Goal: Task Accomplishment & Management: Use online tool/utility

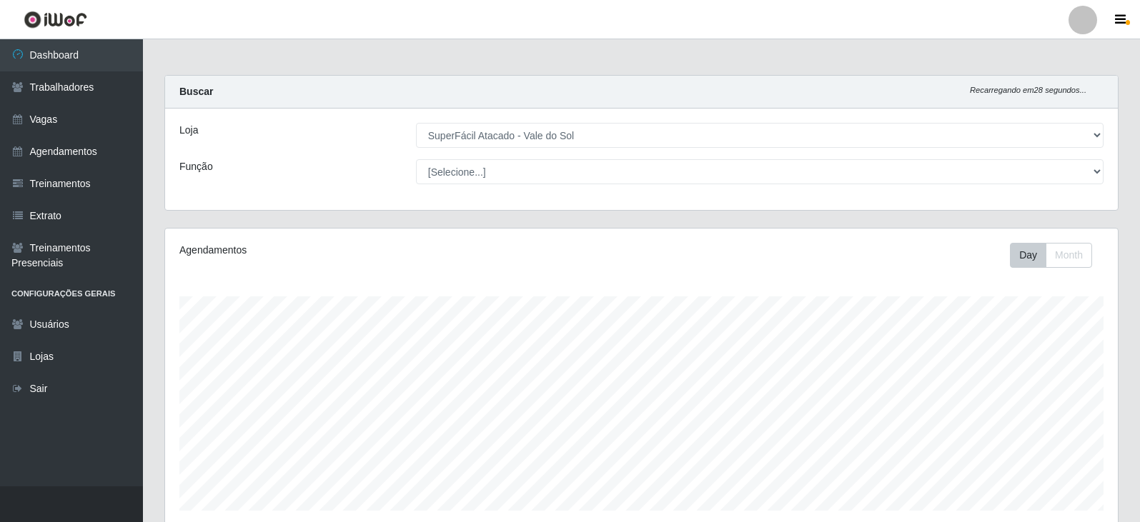
select select "502"
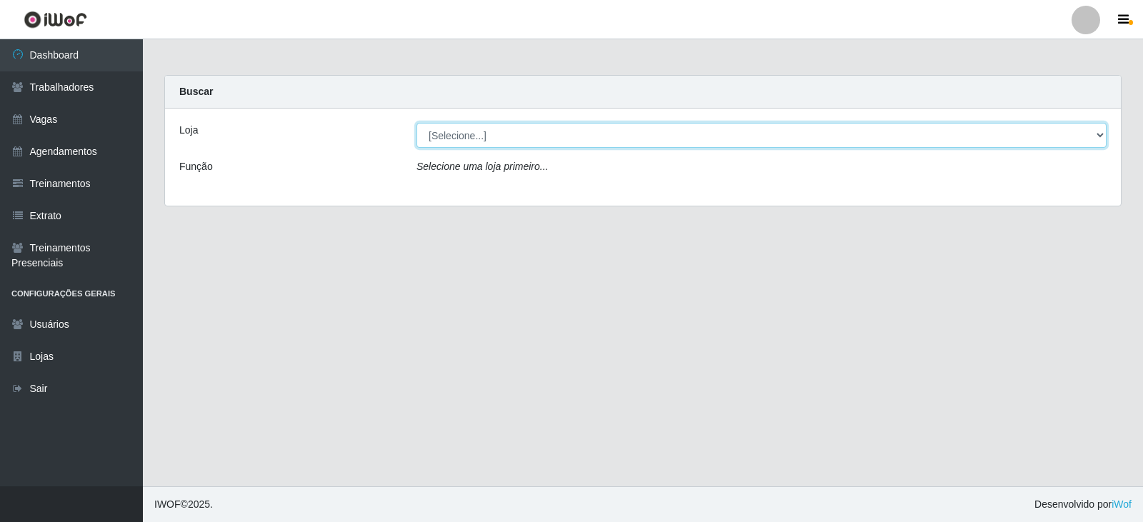
click at [471, 130] on select "[Selecione...] SuperFácil Atacado - Vale do Sol" at bounding box center [762, 135] width 690 height 25
select select "502"
click at [417, 123] on select "[Selecione...] SuperFácil Atacado - Vale do Sol" at bounding box center [762, 135] width 690 height 25
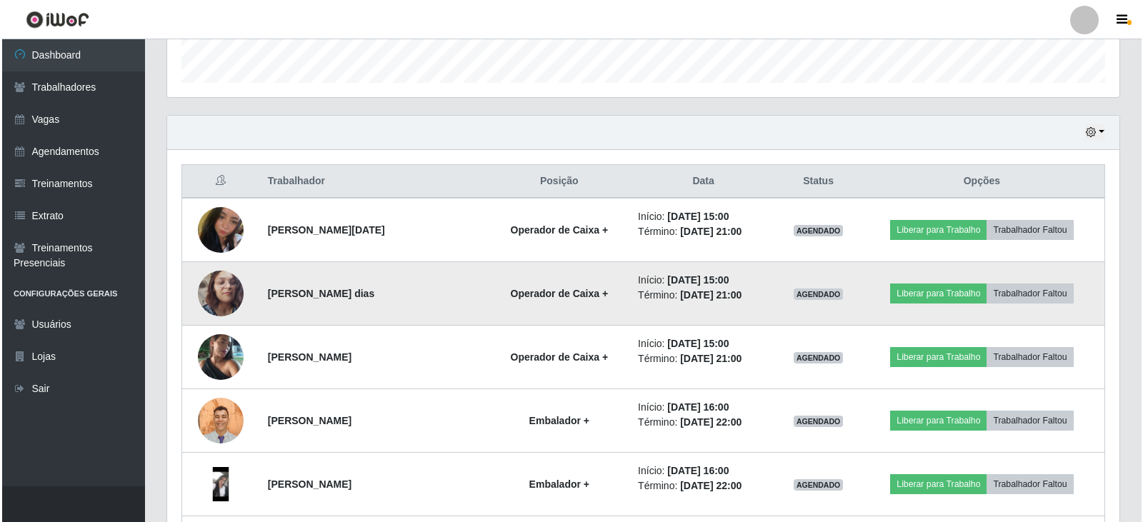
scroll to position [429, 0]
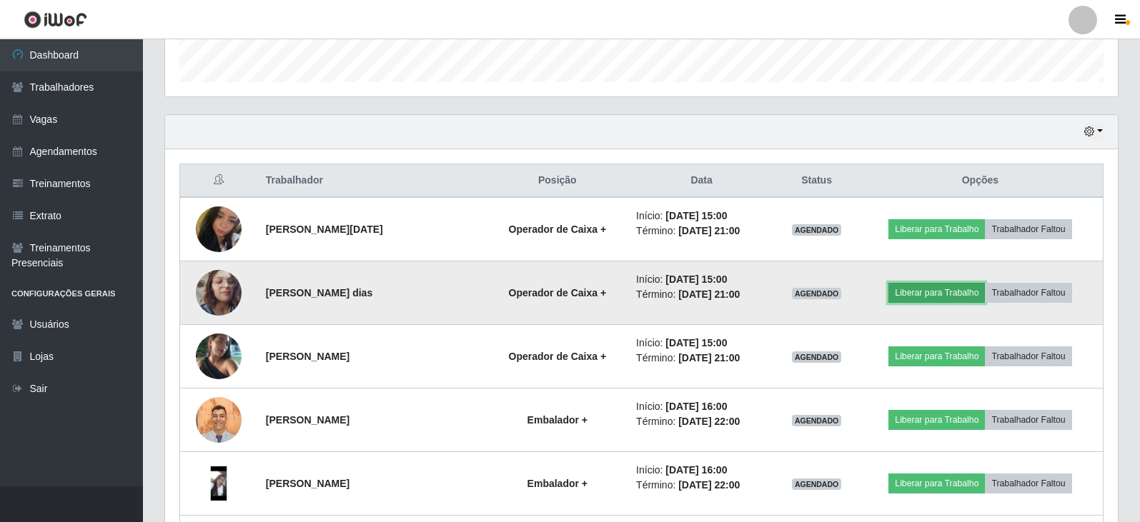
click at [918, 301] on button "Liberar para Trabalho" at bounding box center [936, 293] width 96 height 20
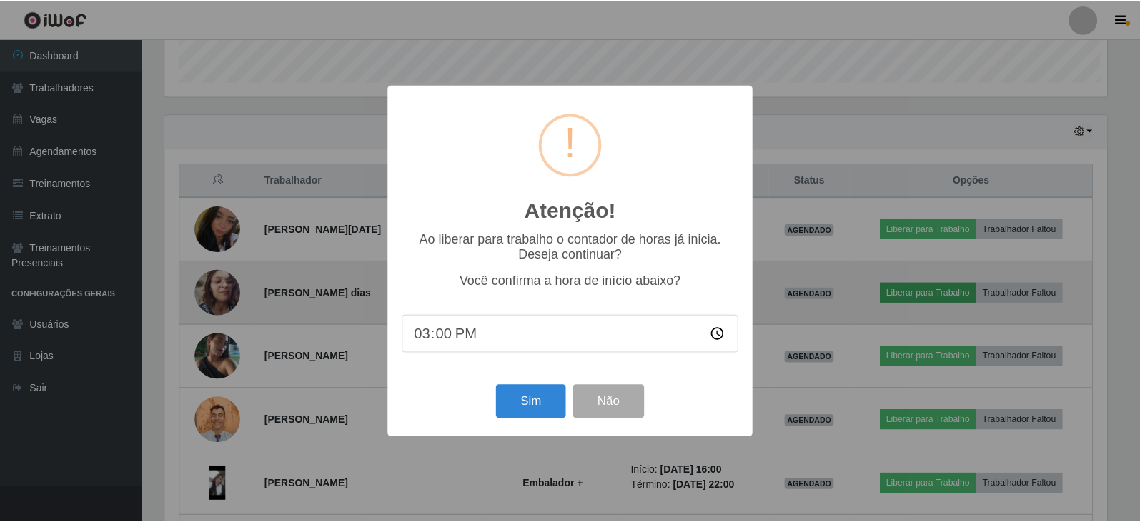
scroll to position [296, 945]
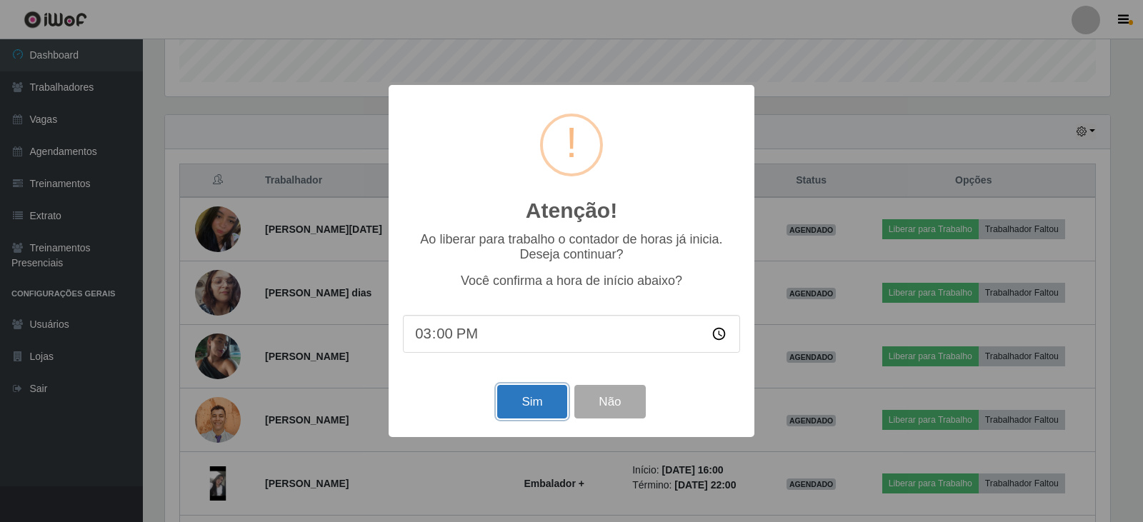
click at [535, 402] on button "Sim" at bounding box center [531, 402] width 69 height 34
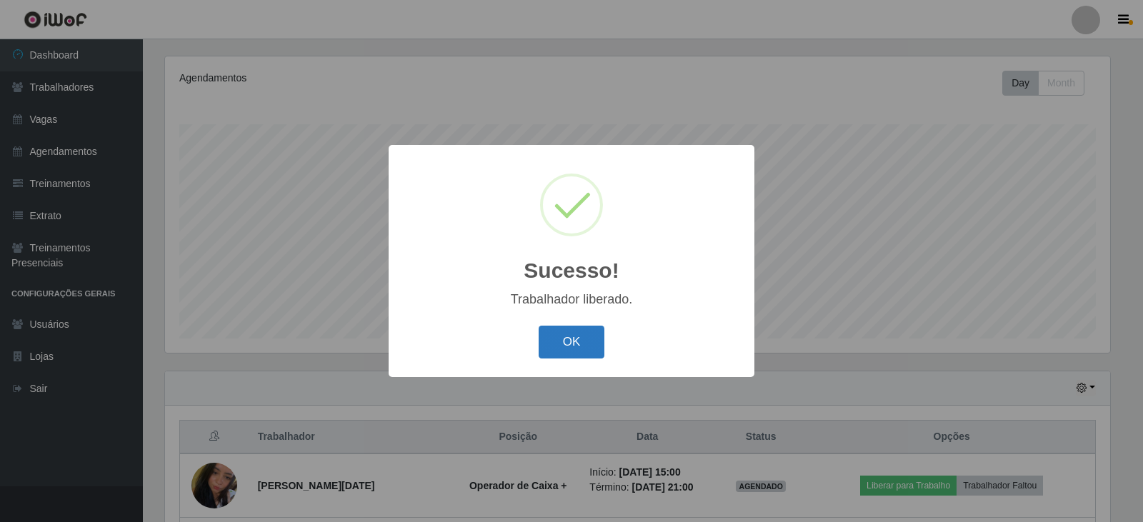
click at [568, 345] on button "OK" at bounding box center [572, 343] width 66 height 34
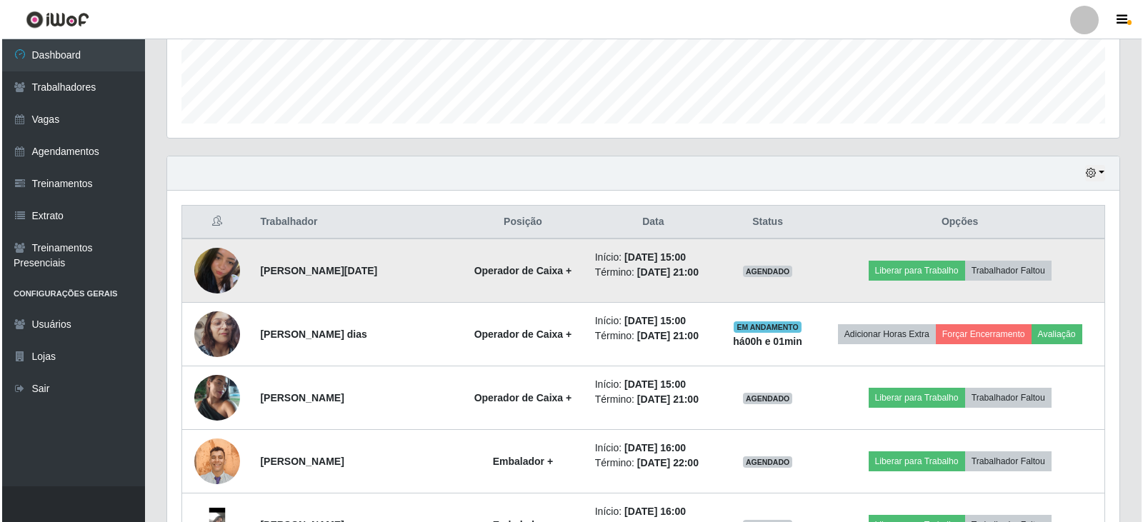
scroll to position [529, 0]
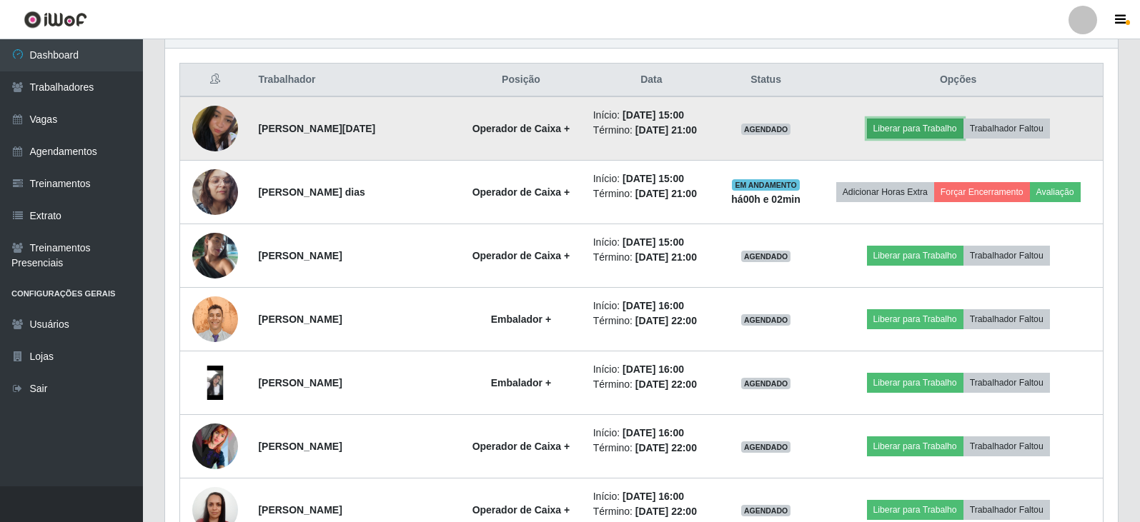
click at [929, 134] on button "Liberar para Trabalho" at bounding box center [915, 129] width 96 height 20
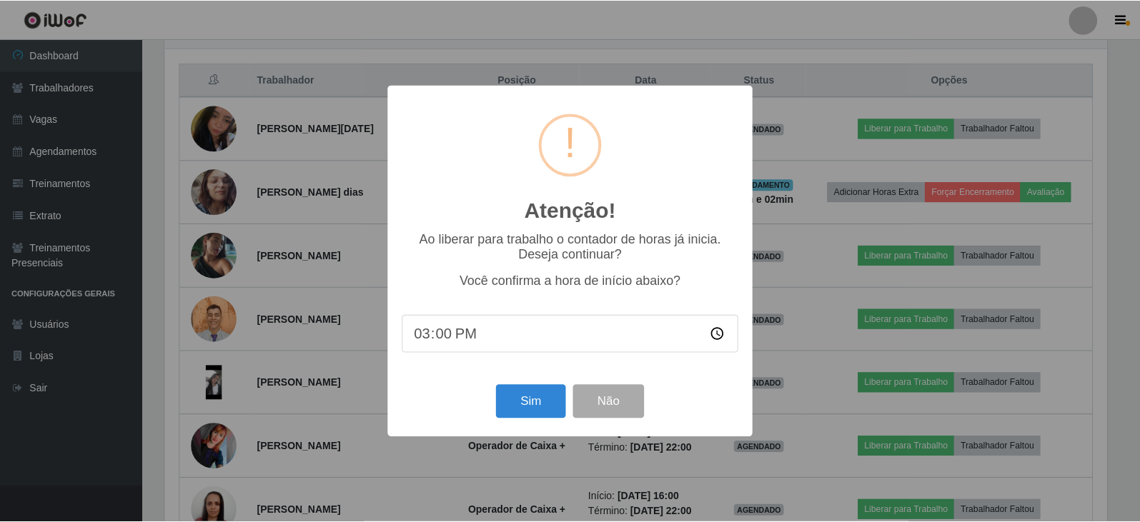
scroll to position [296, 945]
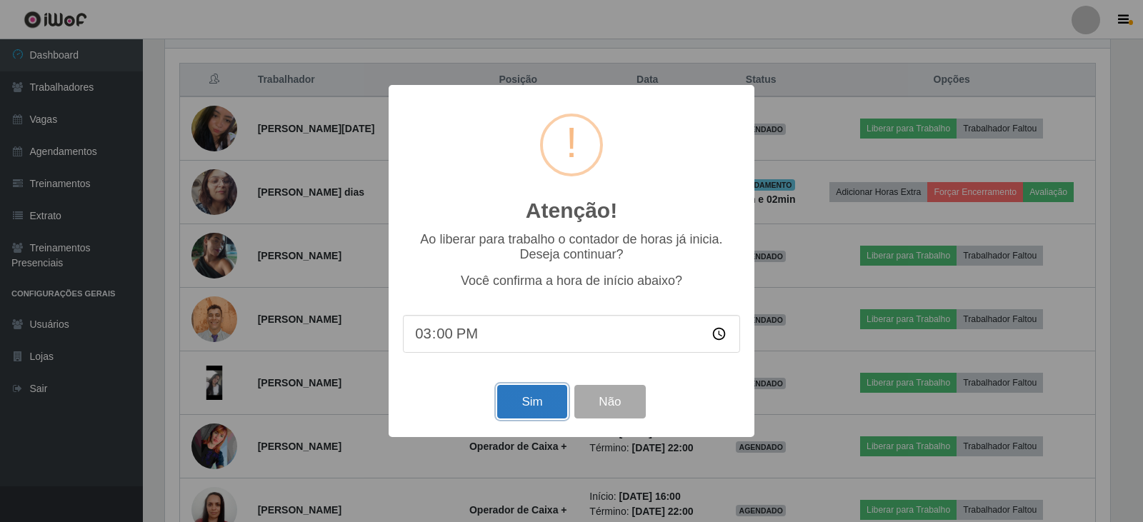
click at [540, 419] on button "Sim" at bounding box center [531, 402] width 69 height 34
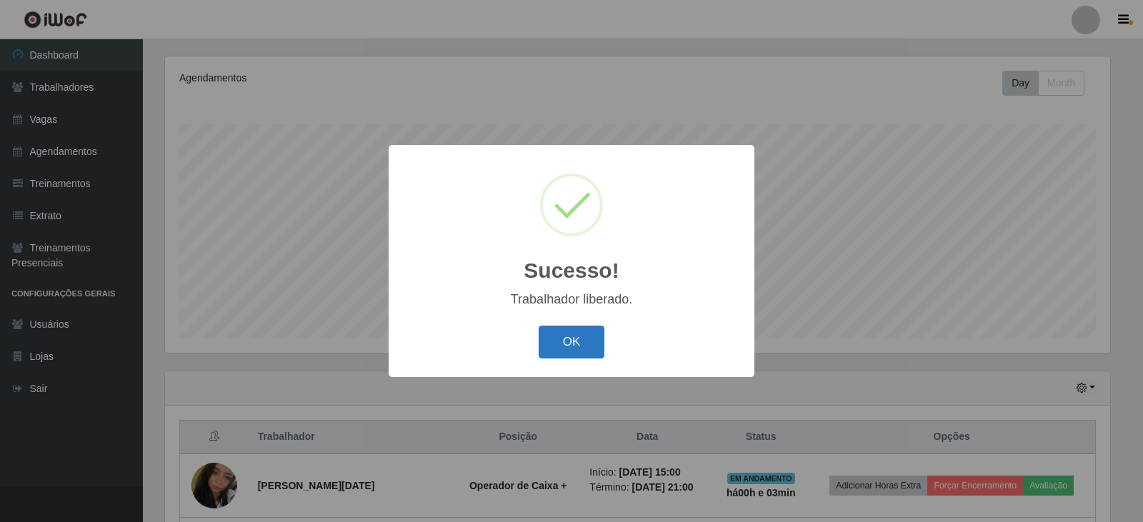
click at [597, 346] on button "OK" at bounding box center [572, 343] width 66 height 34
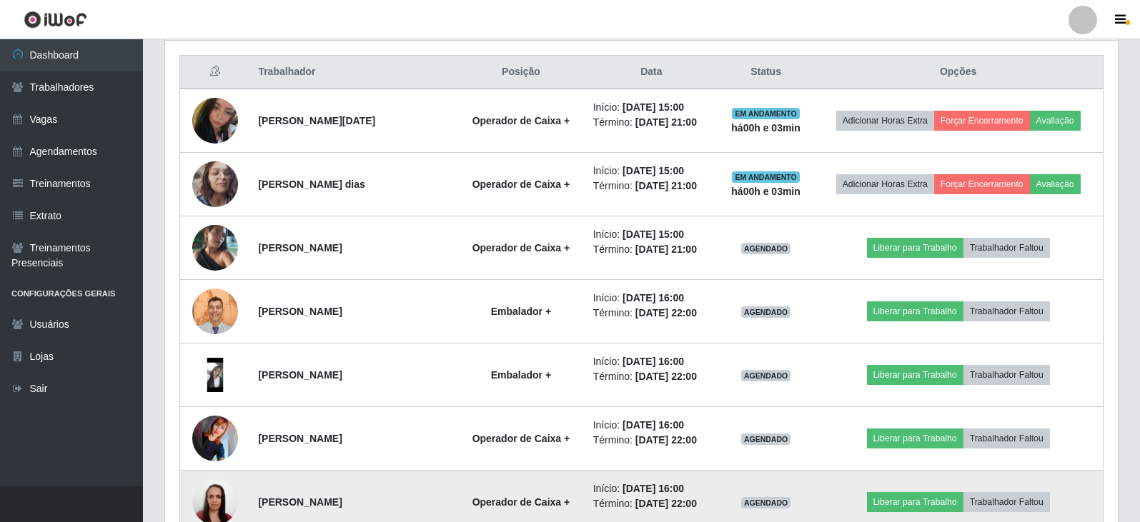
scroll to position [522, 0]
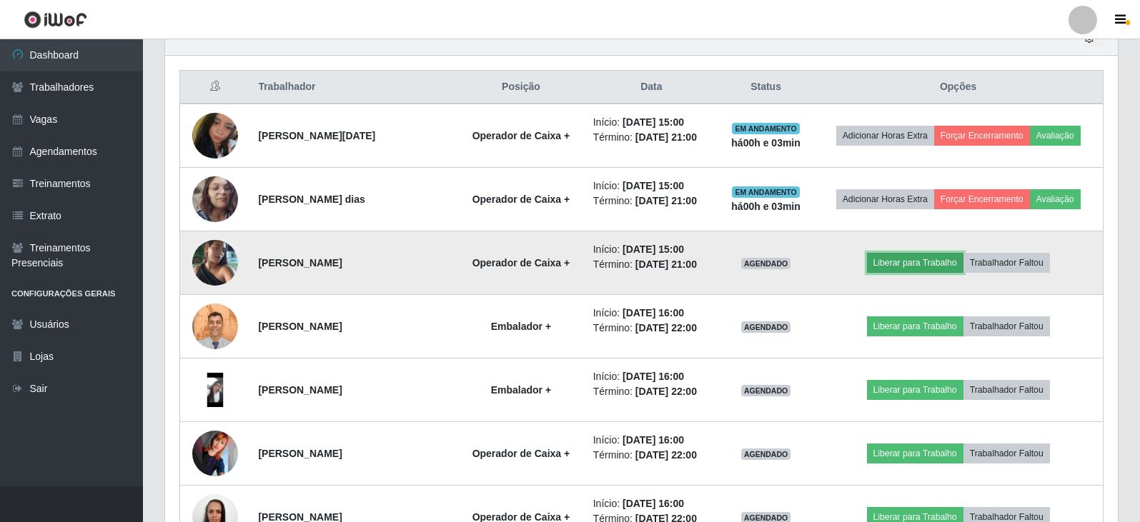
click at [912, 269] on button "Liberar para Trabalho" at bounding box center [915, 263] width 96 height 20
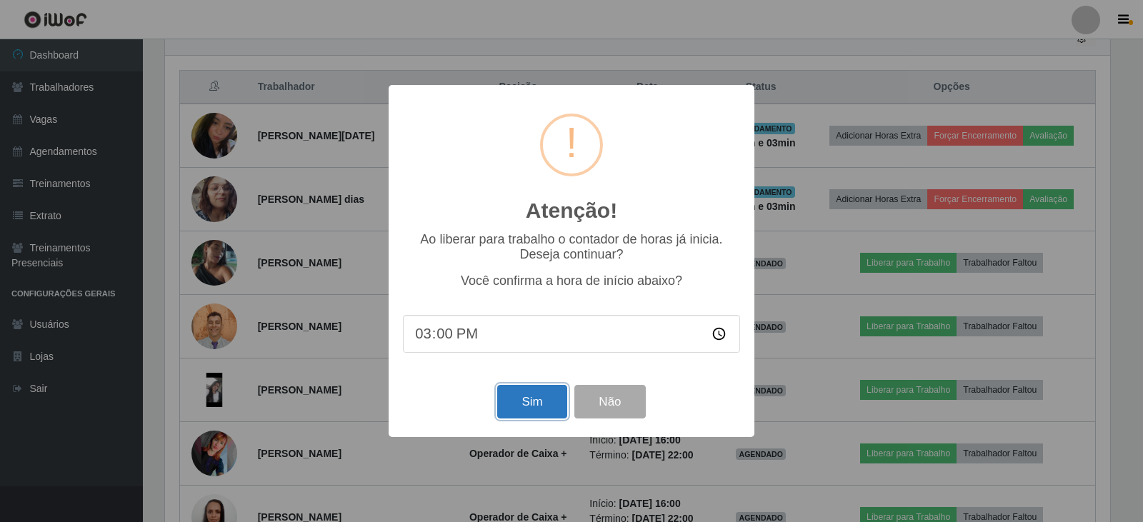
click at [532, 418] on button "Sim" at bounding box center [531, 402] width 69 height 34
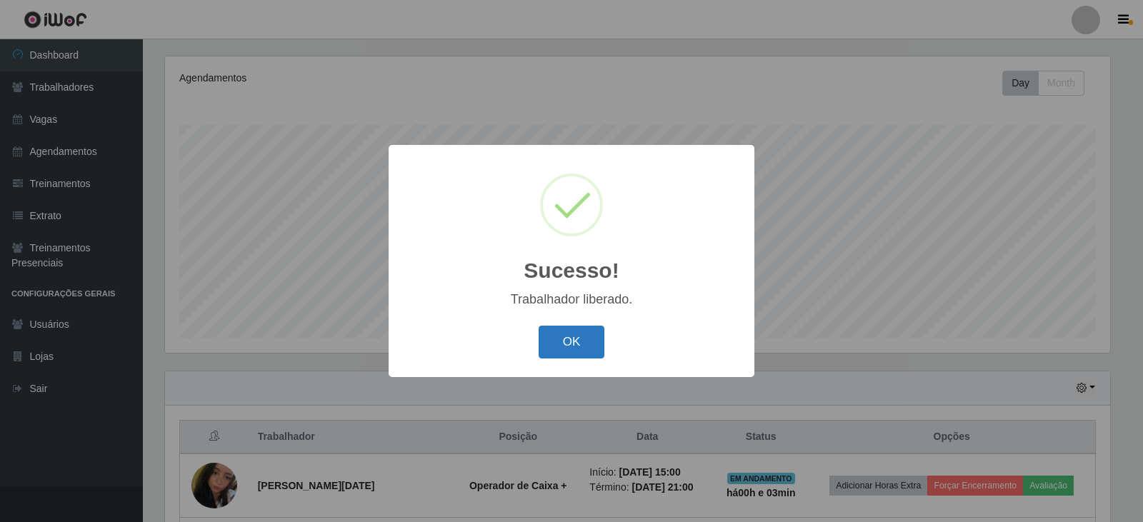
click at [571, 338] on button "OK" at bounding box center [572, 343] width 66 height 34
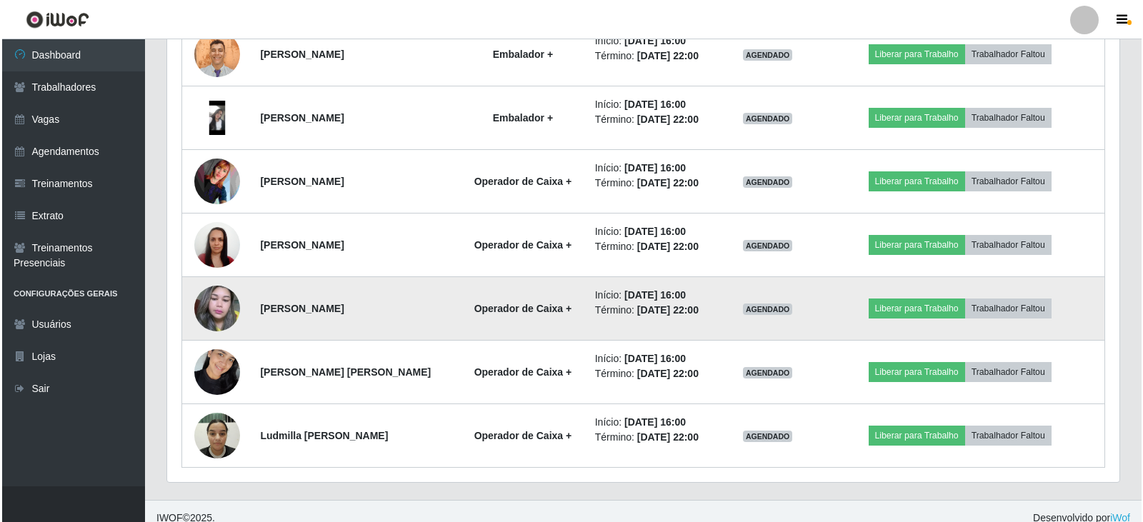
scroll to position [808, 0]
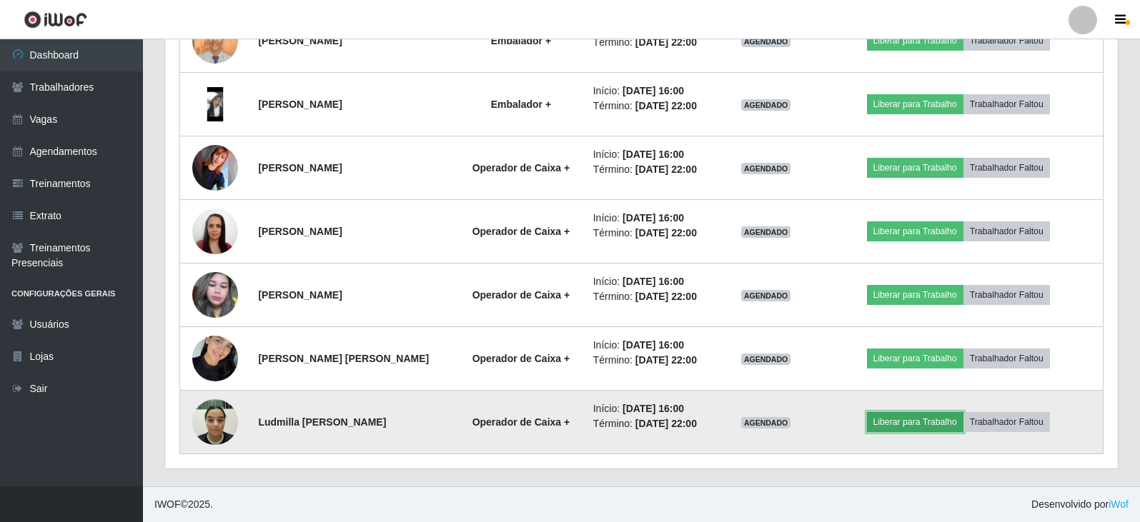
click at [924, 419] on button "Liberar para Trabalho" at bounding box center [915, 422] width 96 height 20
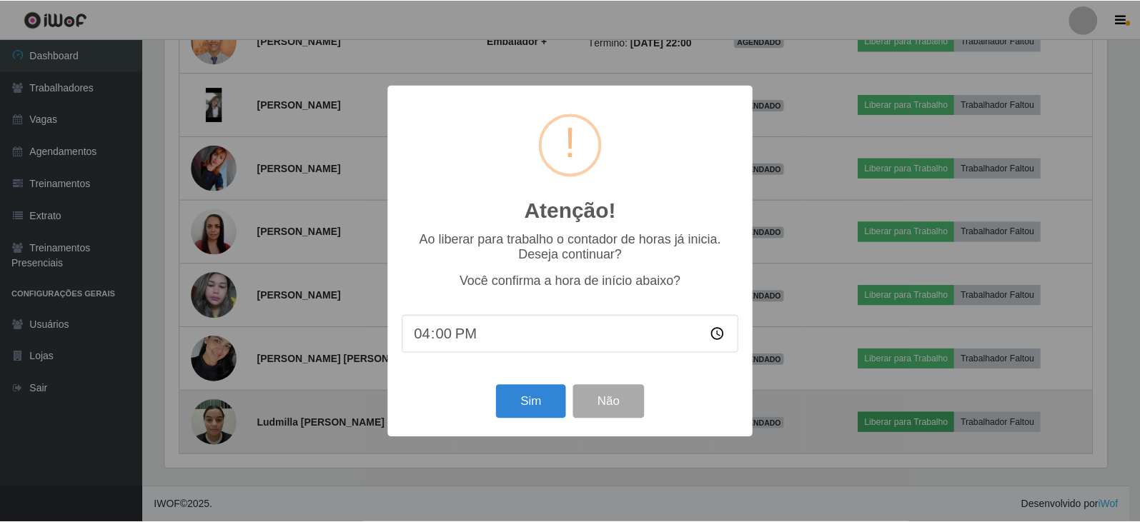
scroll to position [296, 945]
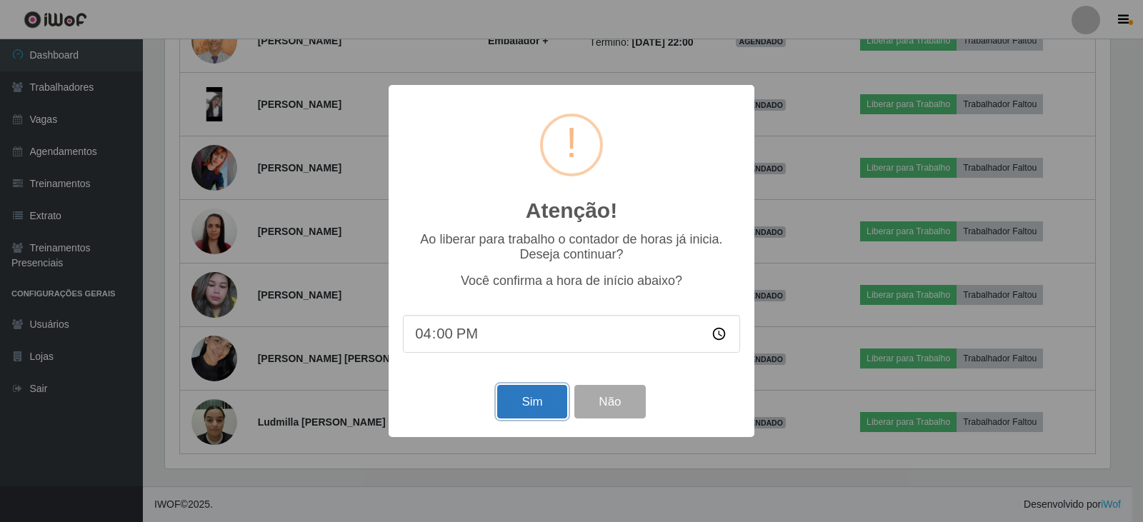
click at [544, 397] on button "Sim" at bounding box center [531, 402] width 69 height 34
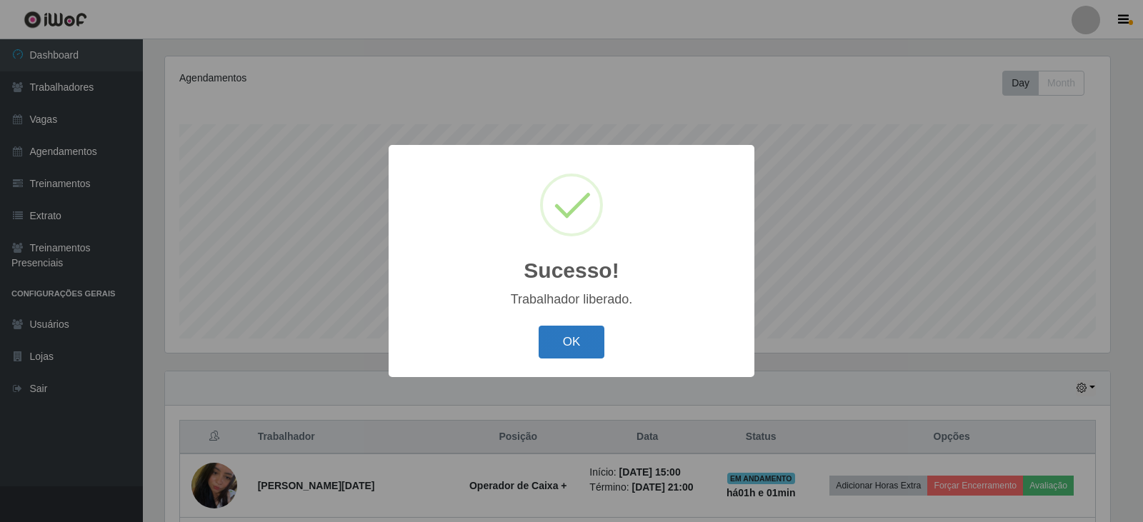
click at [574, 336] on button "OK" at bounding box center [572, 343] width 66 height 34
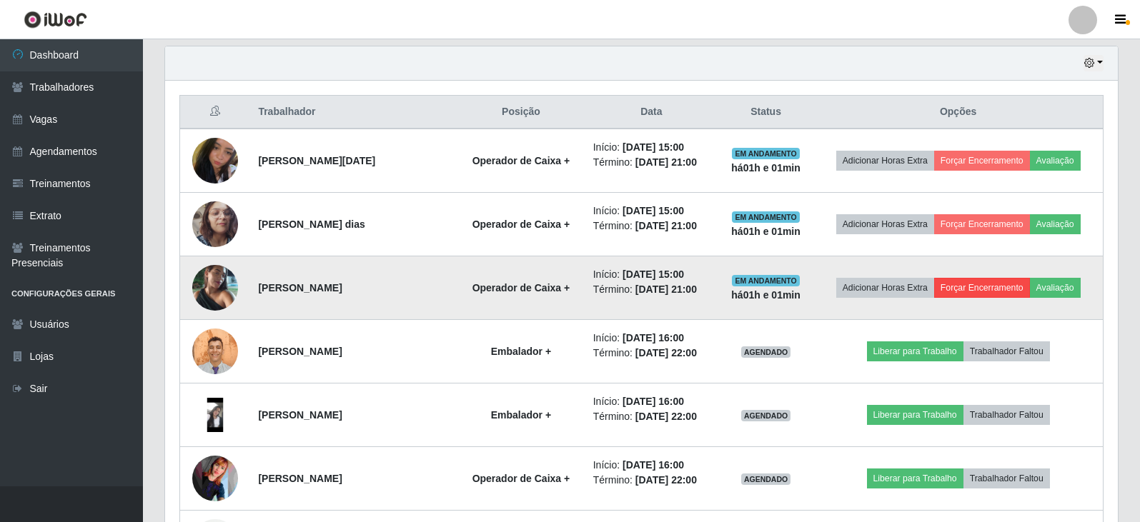
scroll to position [522, 0]
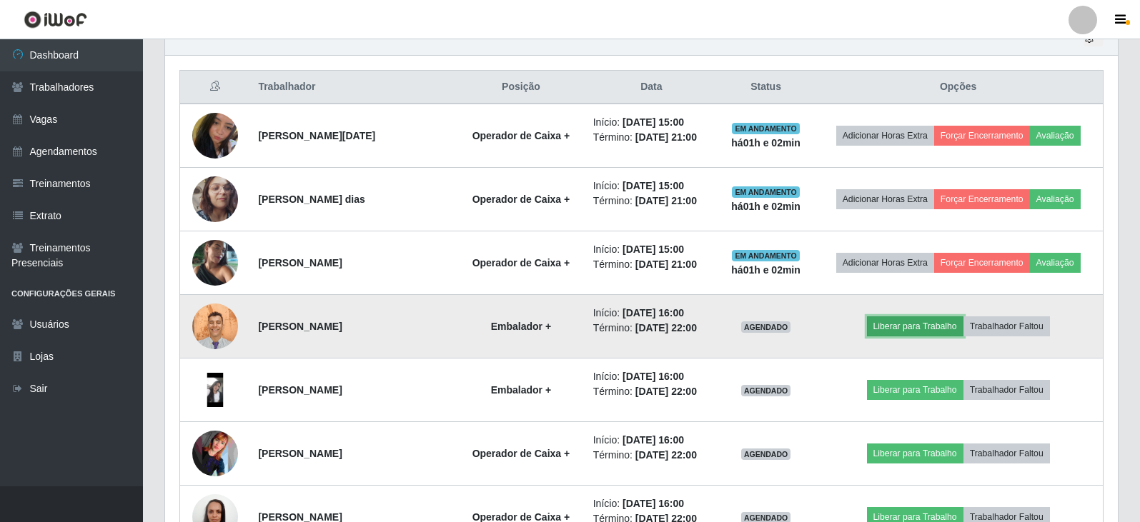
click at [898, 324] on button "Liberar para Trabalho" at bounding box center [915, 326] width 96 height 20
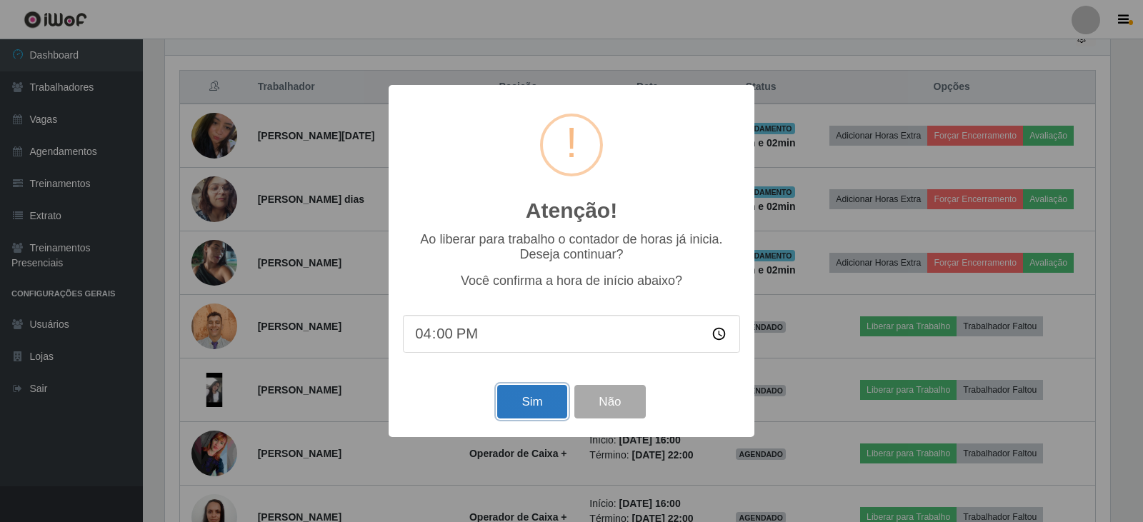
click at [529, 403] on button "Sim" at bounding box center [531, 402] width 69 height 34
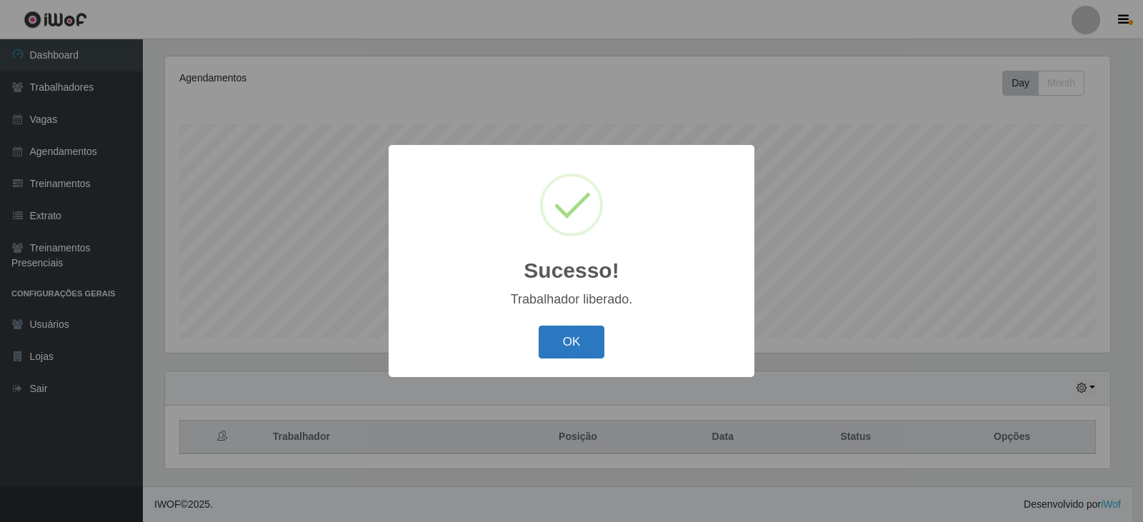
click at [574, 346] on button "OK" at bounding box center [572, 343] width 66 height 34
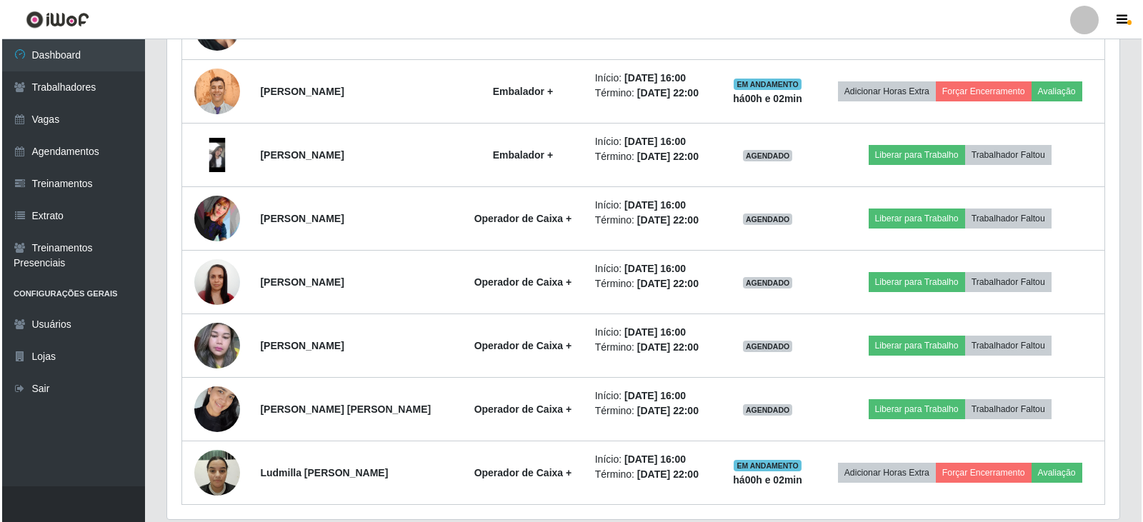
scroll to position [808, 0]
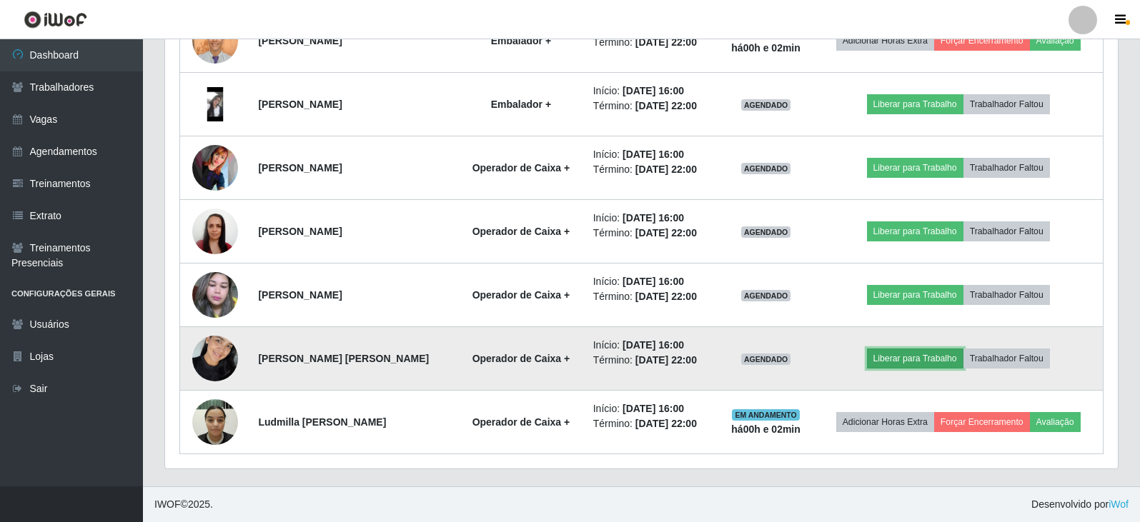
click at [929, 362] on button "Liberar para Trabalho" at bounding box center [915, 359] width 96 height 20
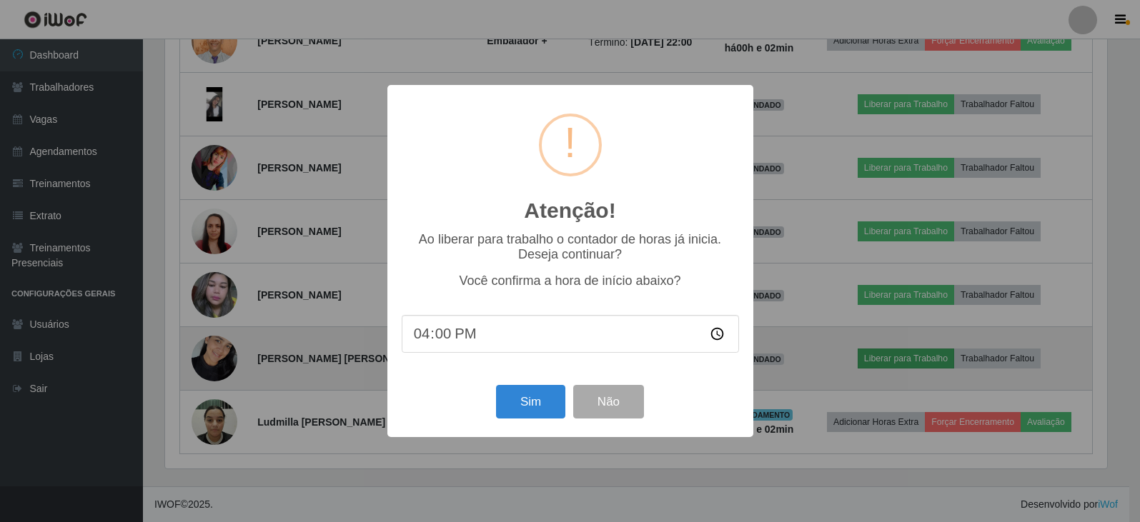
scroll to position [296, 945]
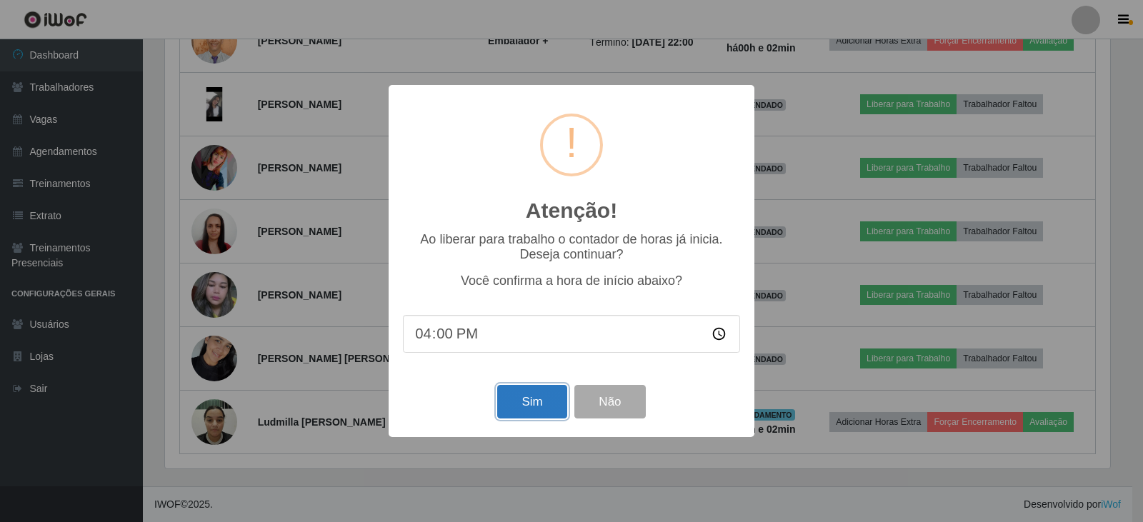
click at [516, 402] on button "Sim" at bounding box center [531, 402] width 69 height 34
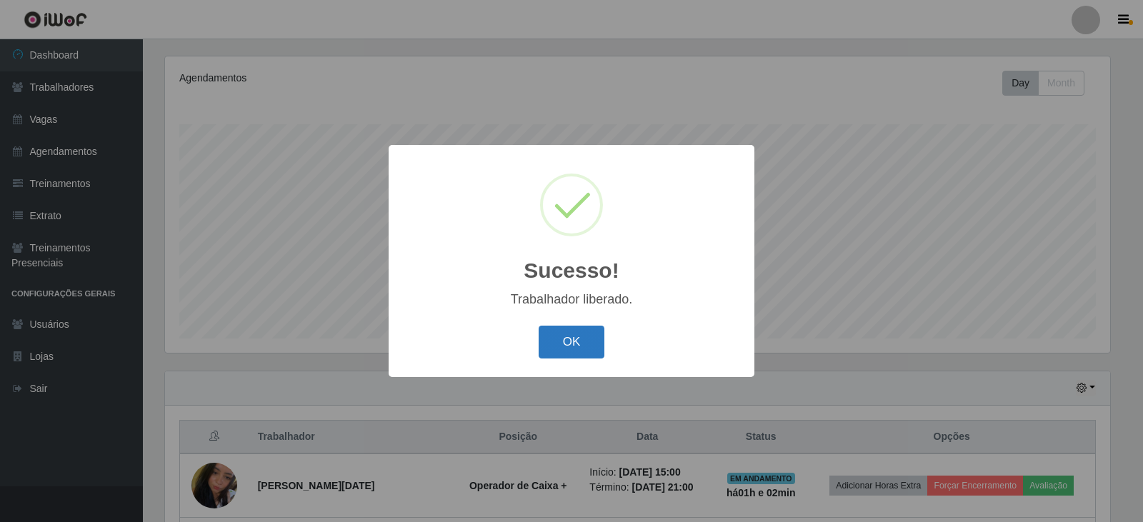
click at [587, 336] on button "OK" at bounding box center [572, 343] width 66 height 34
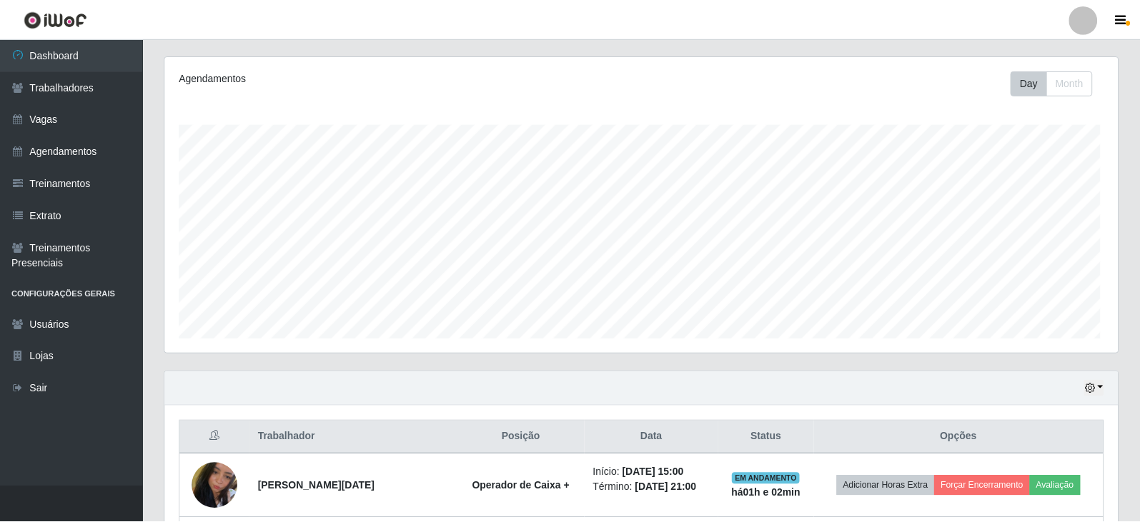
scroll to position [0, 0]
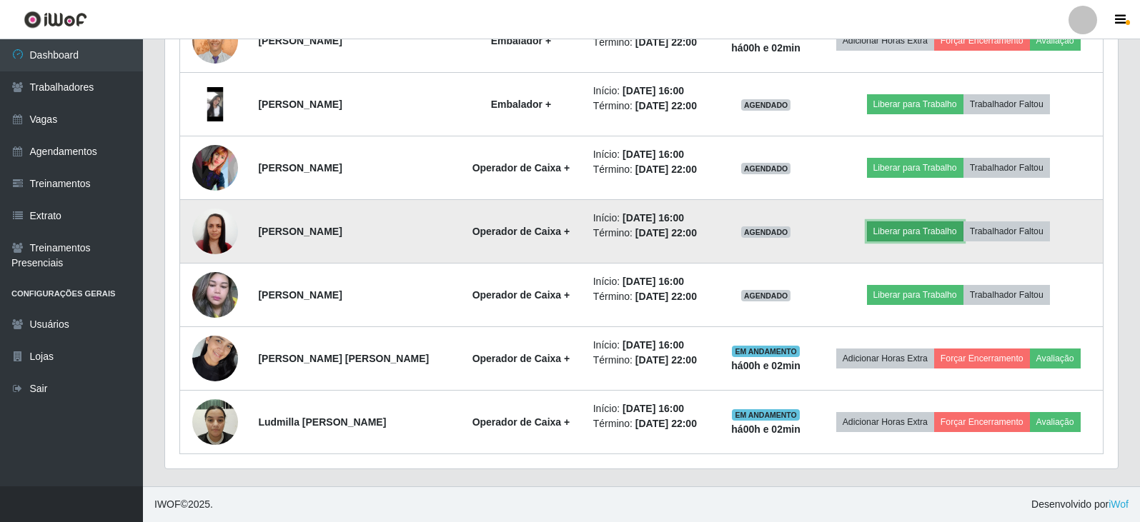
click at [937, 232] on button "Liberar para Trabalho" at bounding box center [915, 231] width 96 height 20
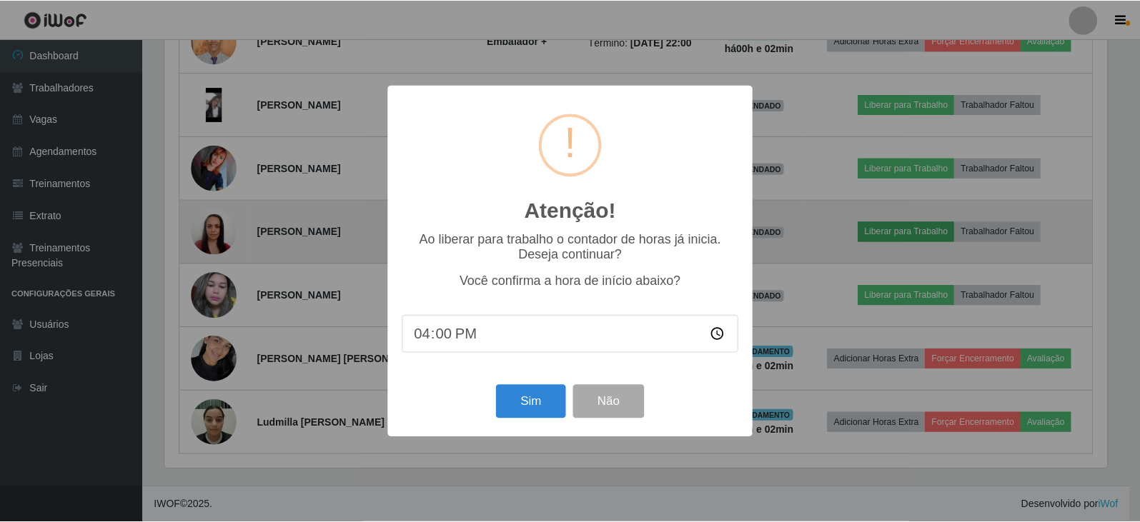
scroll to position [296, 945]
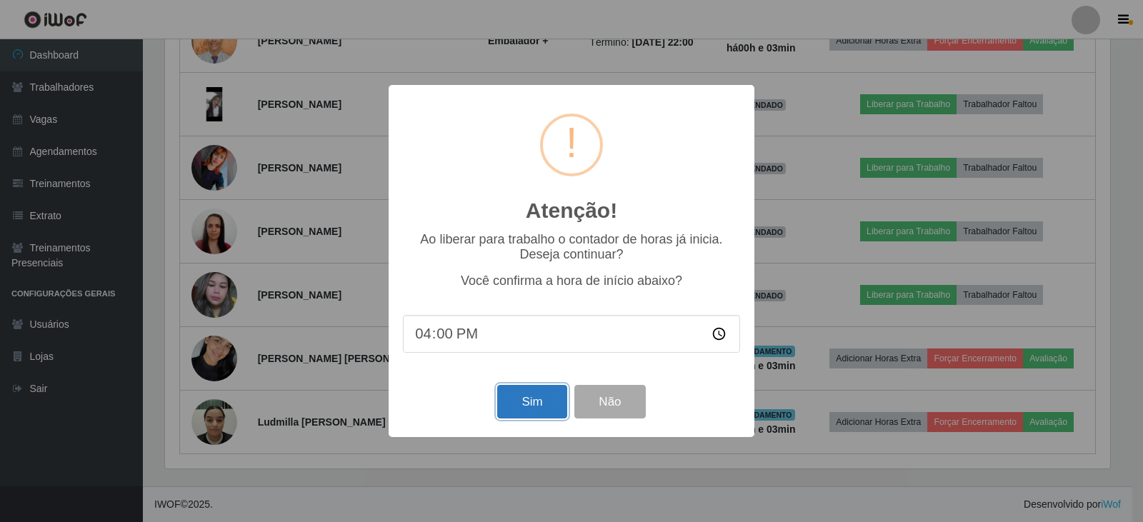
click at [525, 400] on button "Sim" at bounding box center [531, 402] width 69 height 34
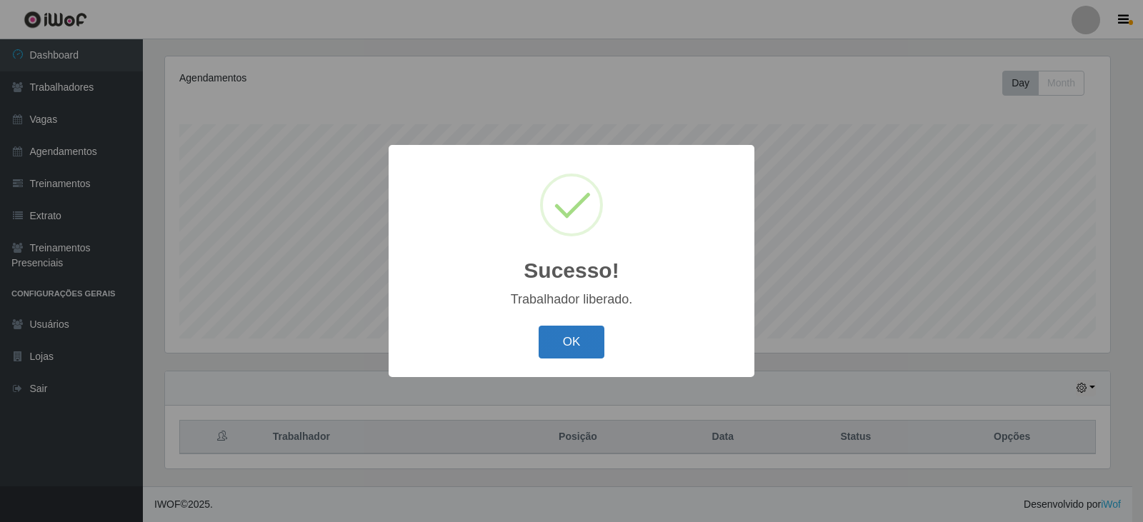
click at [576, 347] on button "OK" at bounding box center [572, 343] width 66 height 34
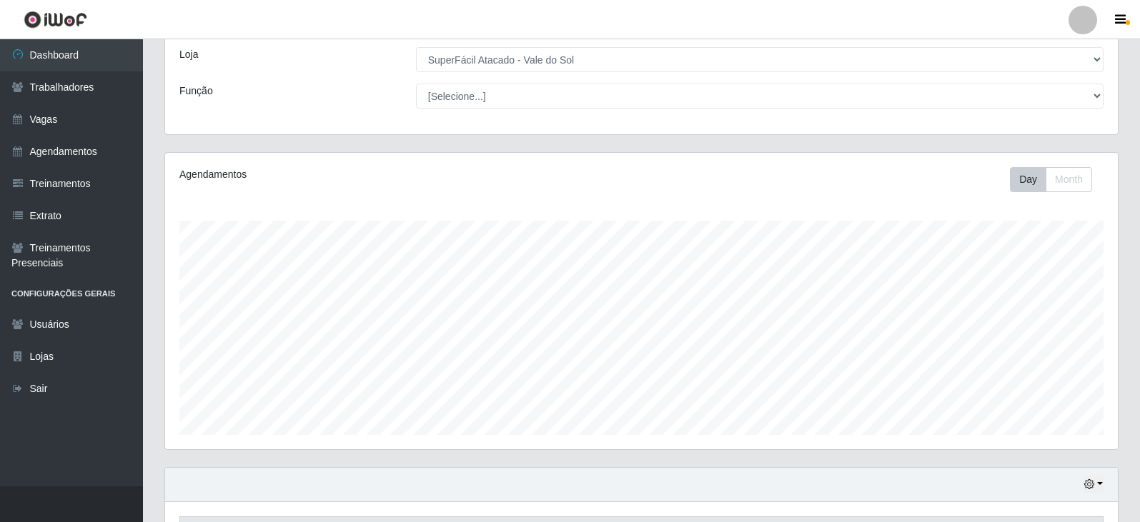
scroll to position [0, 0]
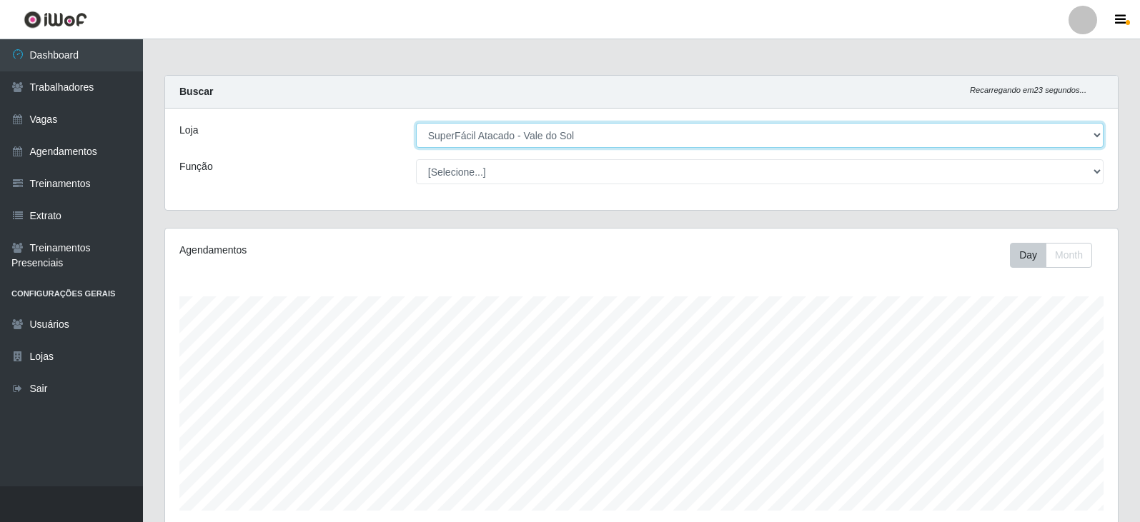
click at [586, 131] on select "[Selecione...] SuperFácil Atacado - Vale do Sol" at bounding box center [759, 135] width 687 height 25
click at [416, 123] on select "[Selecione...] SuperFácil Atacado - Vale do Sol" at bounding box center [759, 135] width 687 height 25
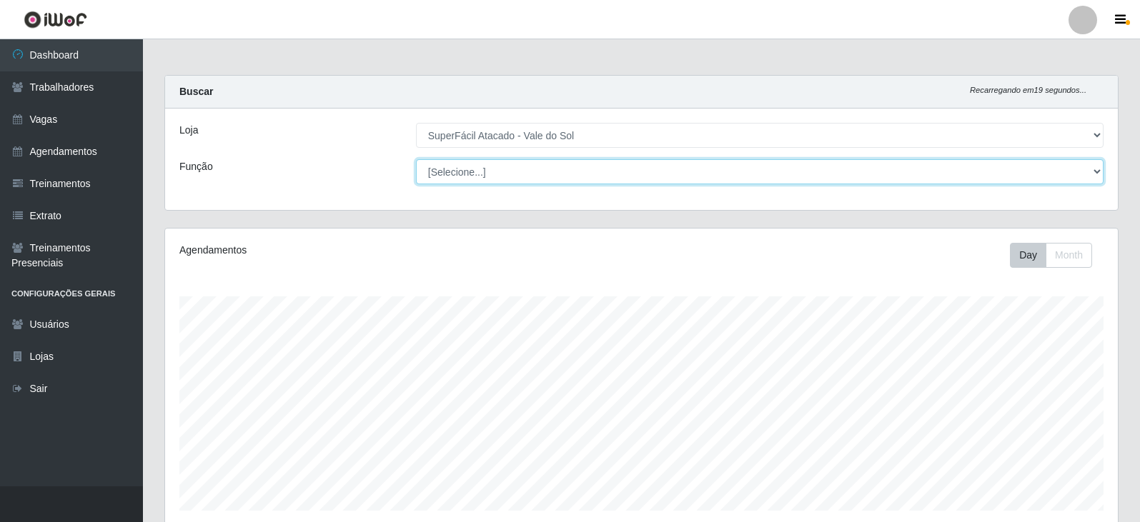
click at [462, 170] on select "[Selecione...] Embalador Embalador + Embalador ++ Operador de Caixa Operador de…" at bounding box center [759, 171] width 687 height 25
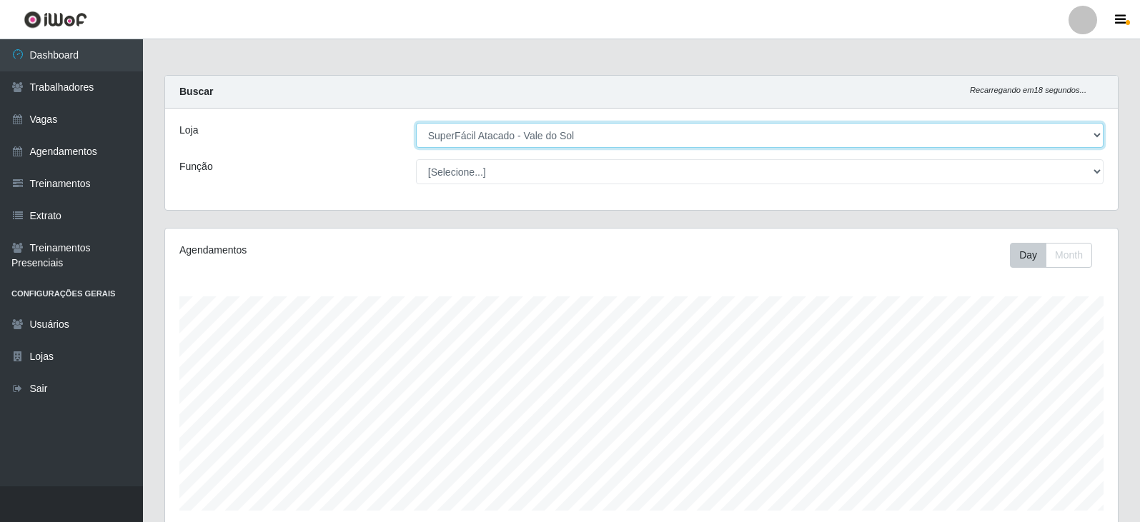
click at [549, 128] on select "[Selecione...] SuperFácil Atacado - Vale do Sol" at bounding box center [759, 135] width 687 height 25
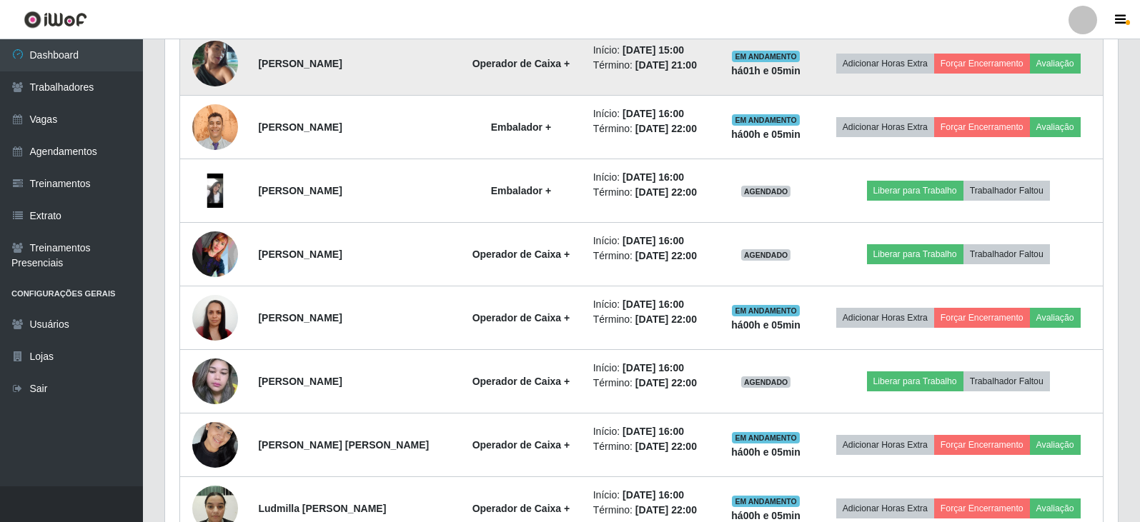
scroll to position [808, 0]
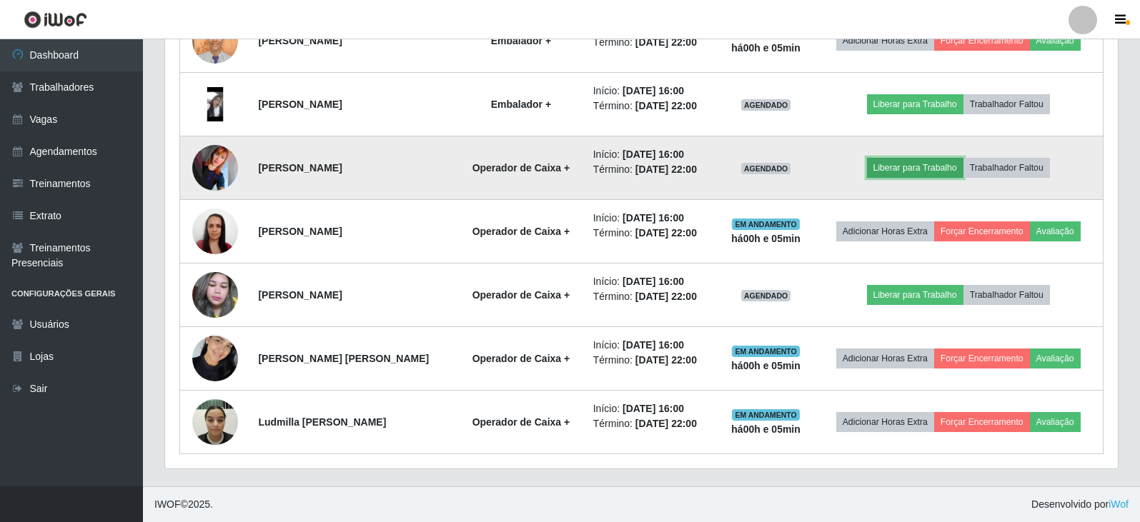
click at [901, 166] on button "Liberar para Trabalho" at bounding box center [915, 168] width 96 height 20
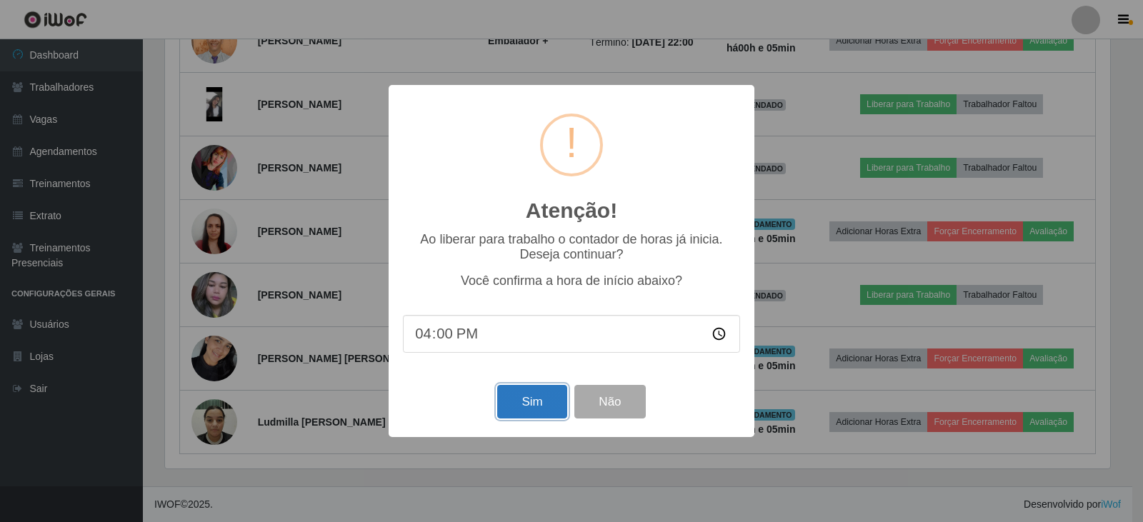
click at [533, 411] on button "Sim" at bounding box center [531, 402] width 69 height 34
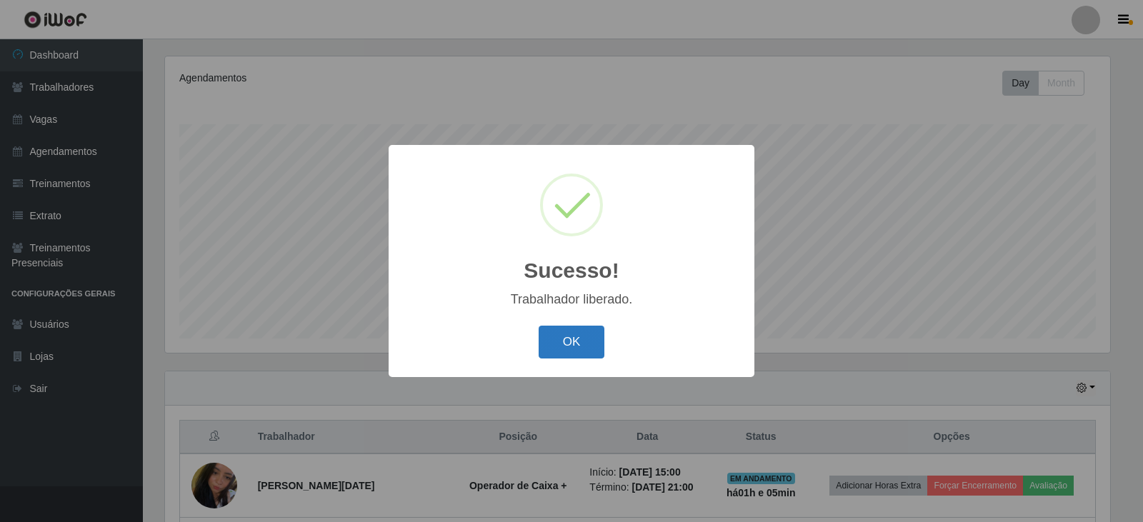
click at [572, 334] on button "OK" at bounding box center [572, 343] width 66 height 34
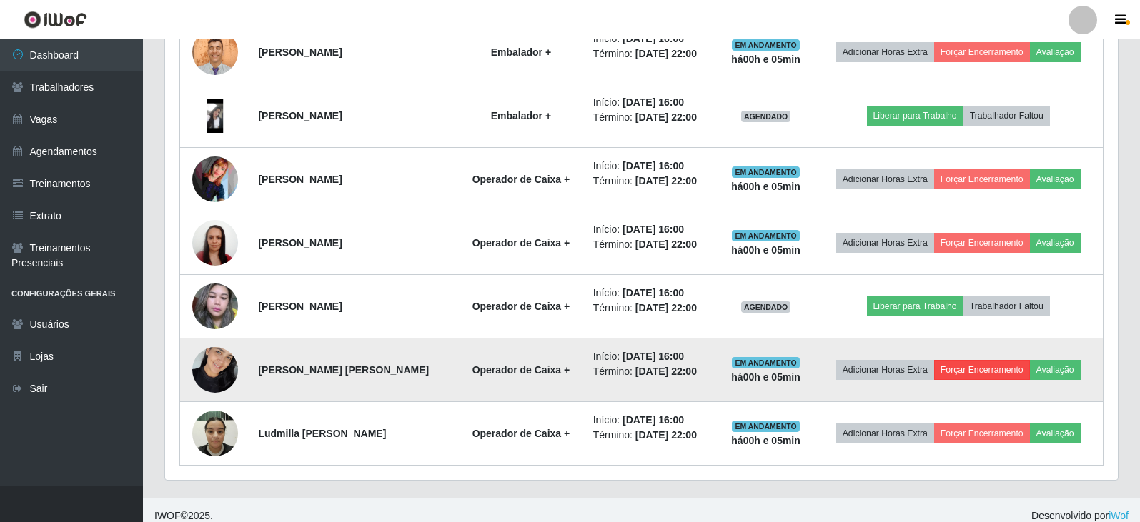
scroll to position [808, 0]
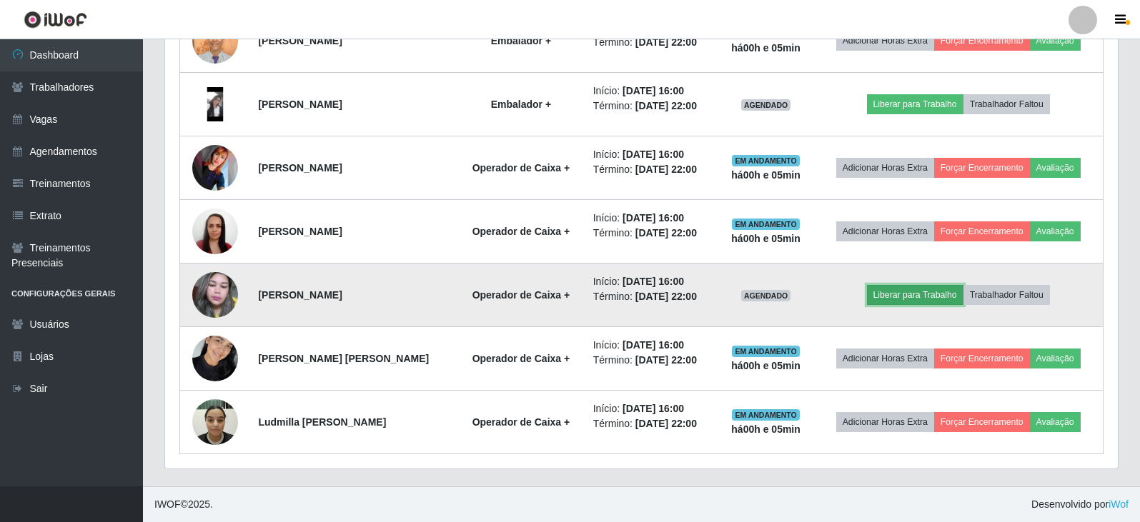
click at [917, 291] on button "Liberar para Trabalho" at bounding box center [915, 295] width 96 height 20
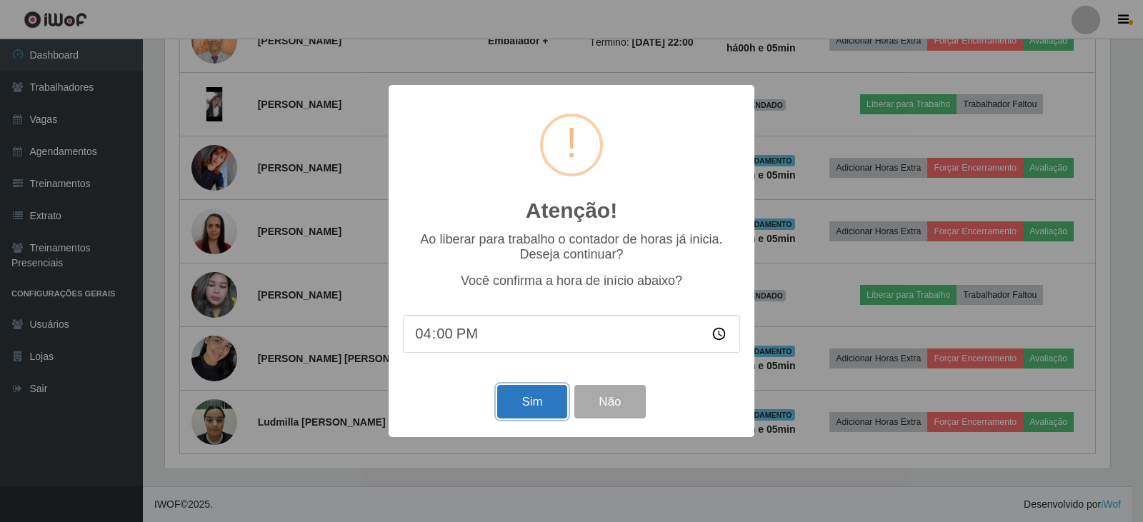
click at [543, 394] on button "Sim" at bounding box center [531, 402] width 69 height 34
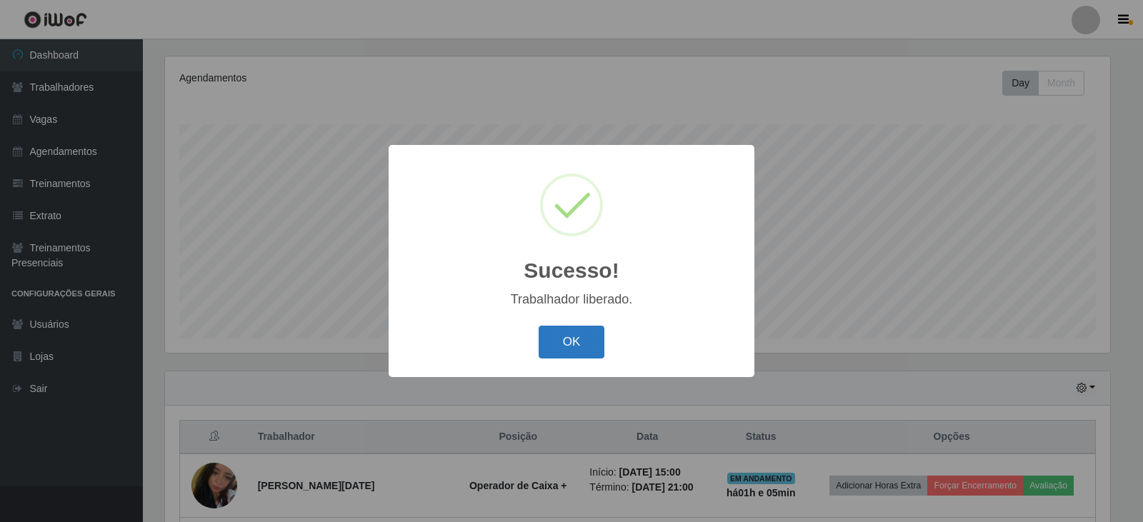
click at [582, 342] on button "OK" at bounding box center [572, 343] width 66 height 34
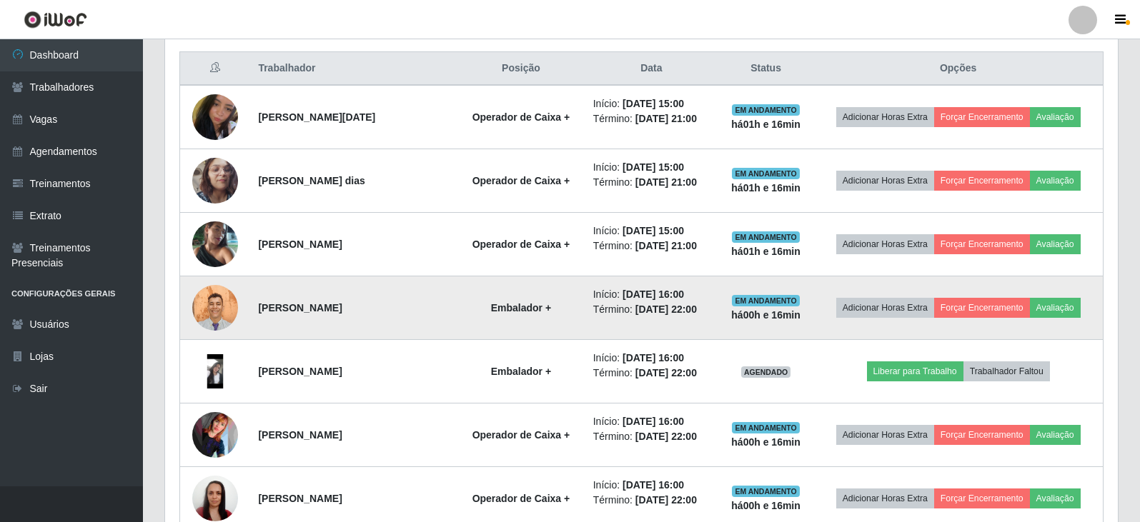
scroll to position [594, 0]
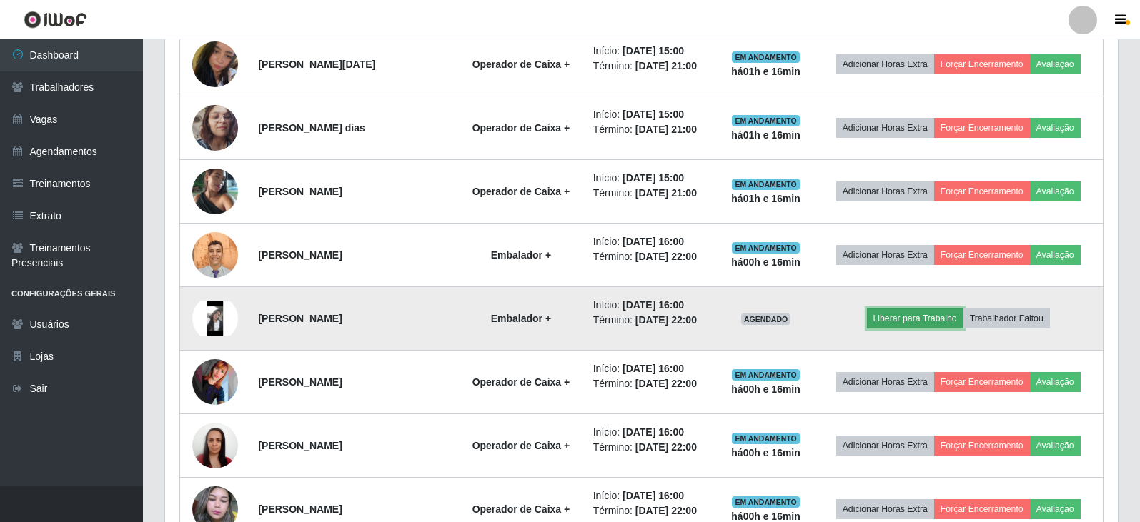
click at [899, 324] on button "Liberar para Trabalho" at bounding box center [915, 319] width 96 height 20
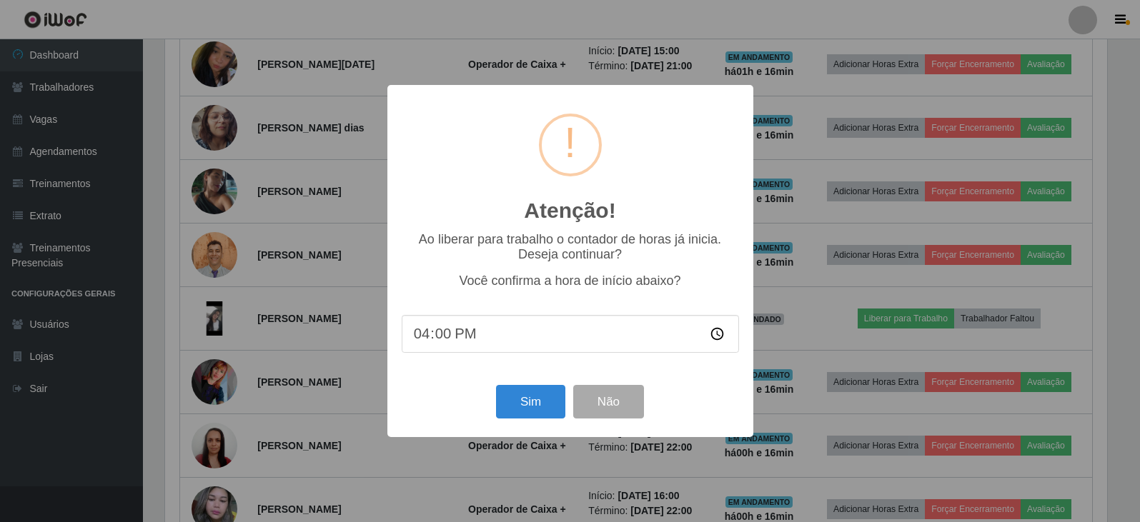
scroll to position [296, 945]
click at [448, 346] on input "16:00" at bounding box center [571, 334] width 337 height 38
type input "16:15"
click at [530, 399] on button "Sim" at bounding box center [531, 402] width 69 height 34
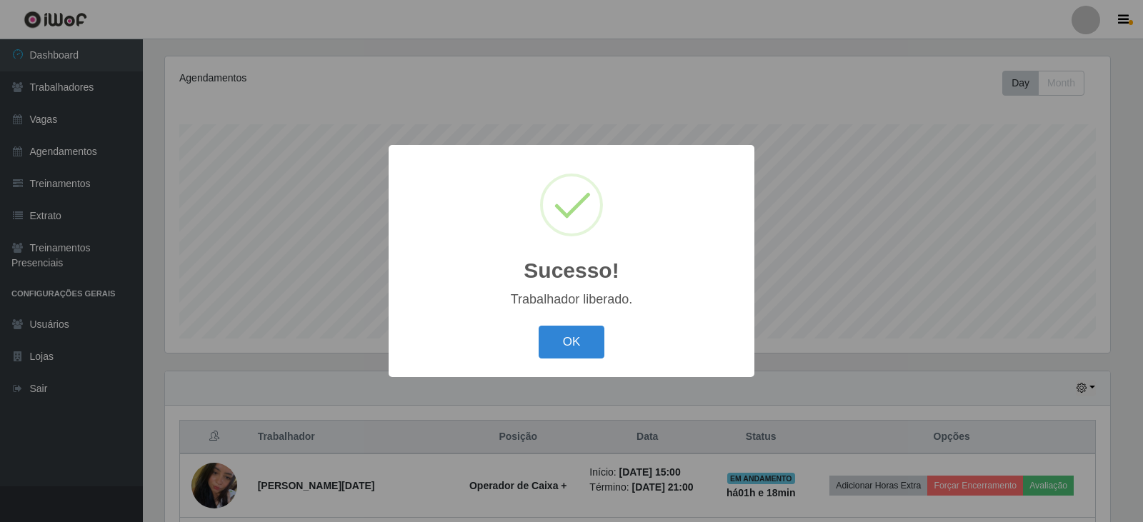
click at [529, 339] on div "OK Cancel" at bounding box center [571, 341] width 337 height 41
click at [569, 370] on div "Sucesso! × Trabalhador liberado. OK Cancel" at bounding box center [572, 260] width 366 height 231
click at [582, 346] on button "OK" at bounding box center [572, 343] width 66 height 34
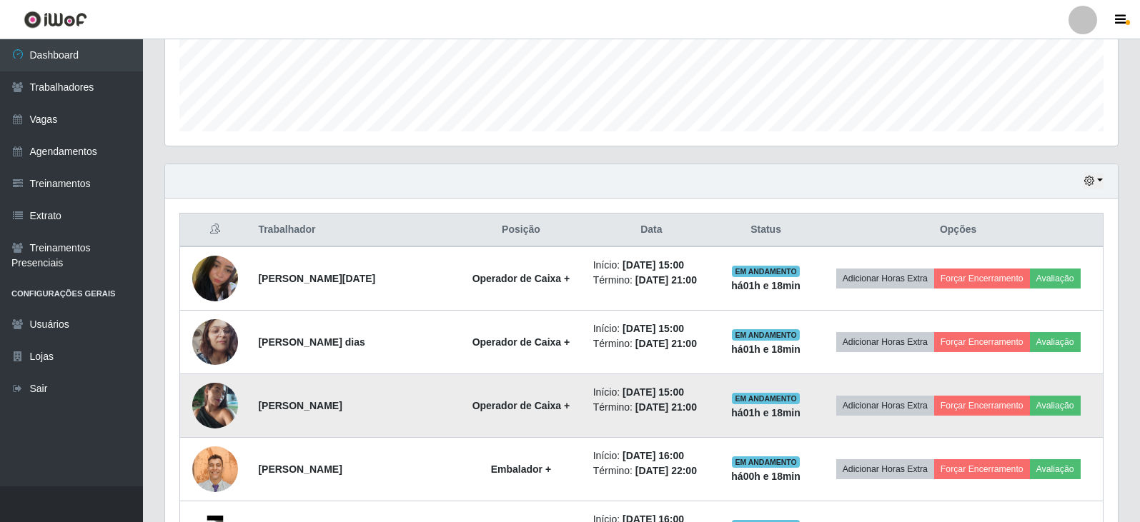
scroll to position [0, 0]
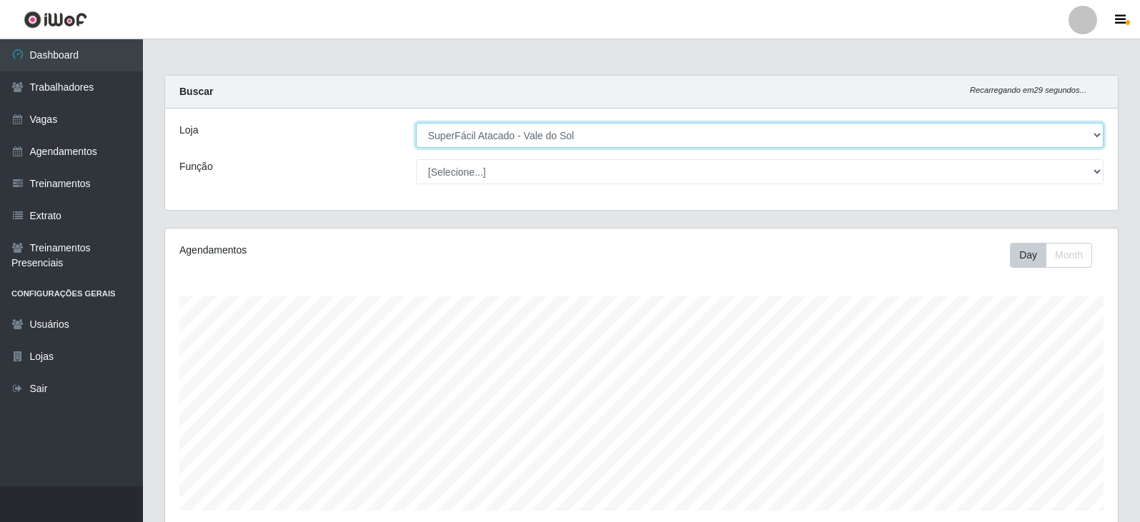
click at [502, 132] on select "[Selecione...] SuperFácil Atacado - Vale do Sol" at bounding box center [759, 135] width 687 height 25
click at [416, 123] on select "[Selecione...] SuperFácil Atacado - Vale do Sol" at bounding box center [759, 135] width 687 height 25
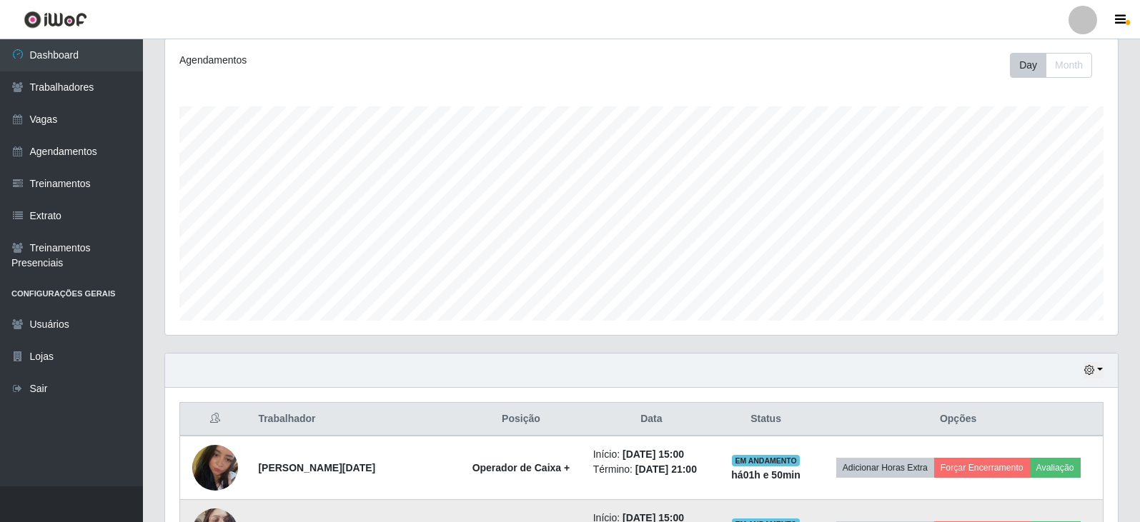
scroll to position [165, 0]
